Goal: Task Accomplishment & Management: Use online tool/utility

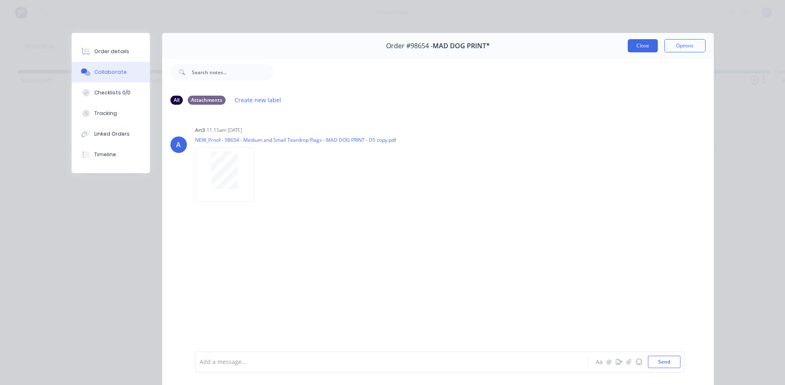
scroll to position [0, 976]
drag, startPoint x: 645, startPoint y: 49, endPoint x: 431, endPoint y: 42, distance: 213.5
click at [643, 48] on button "Close" at bounding box center [643, 45] width 30 height 13
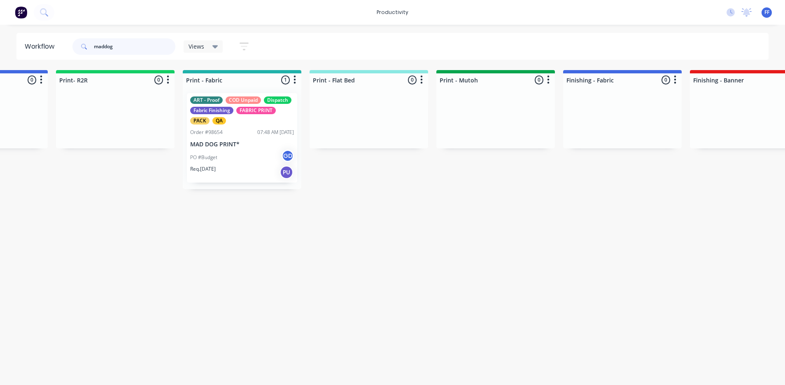
drag, startPoint x: 131, startPoint y: 46, endPoint x: 82, endPoint y: 46, distance: 49.0
click at [82, 46] on div "maddog" at bounding box center [123, 46] width 103 height 16
click at [211, 151] on div "PO #Budget GD" at bounding box center [242, 158] width 104 height 16
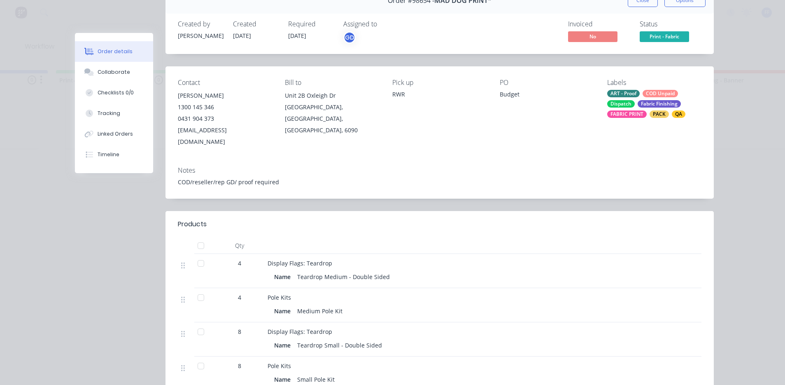
scroll to position [0, 0]
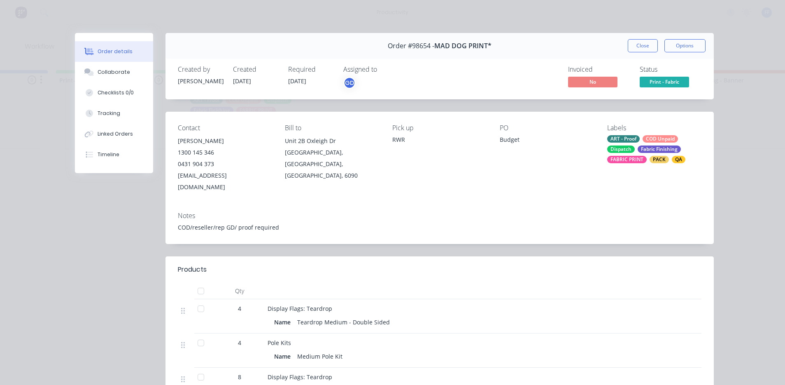
click at [670, 84] on span "Print - Fabric" at bounding box center [664, 82] width 49 height 10
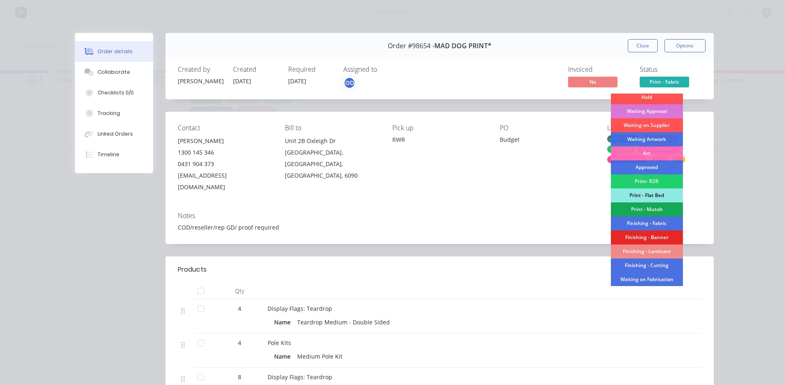
scroll to position [82, 0]
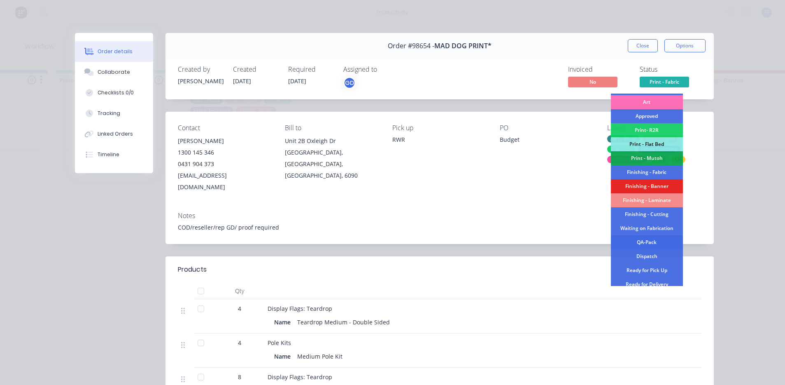
click at [650, 243] on div "QA-Pack" at bounding box center [647, 242] width 72 height 14
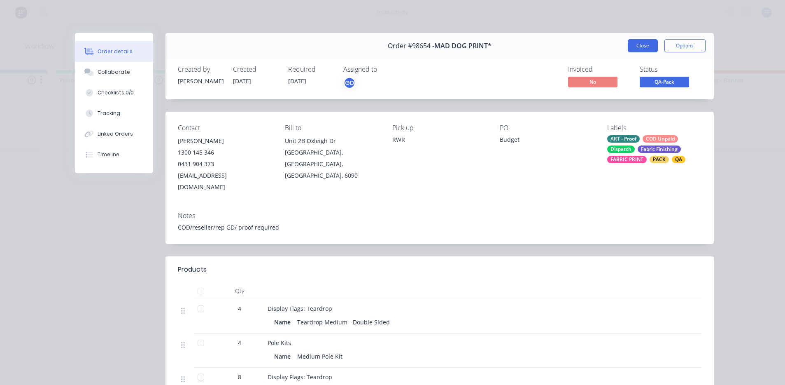
click at [642, 48] on button "Close" at bounding box center [643, 45] width 30 height 13
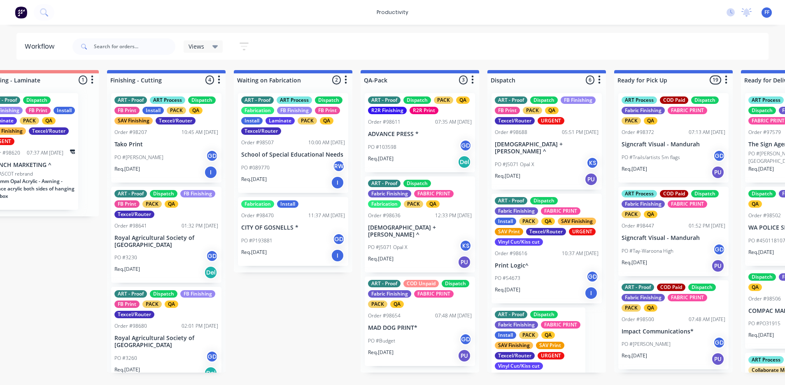
scroll to position [0, 1817]
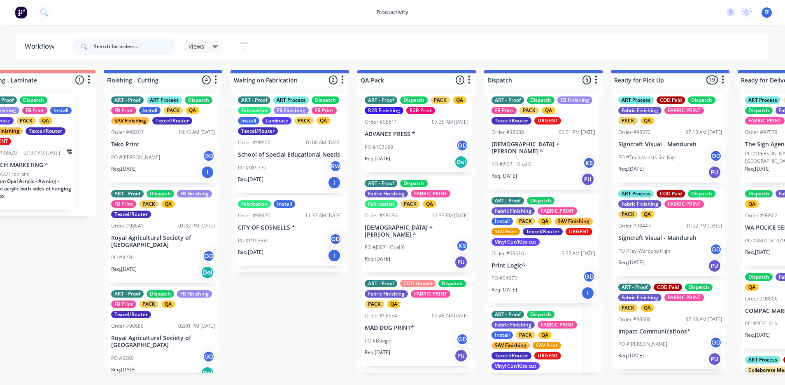
click at [133, 50] on input "text" at bounding box center [135, 46] width 82 height 16
